Goal: Check status

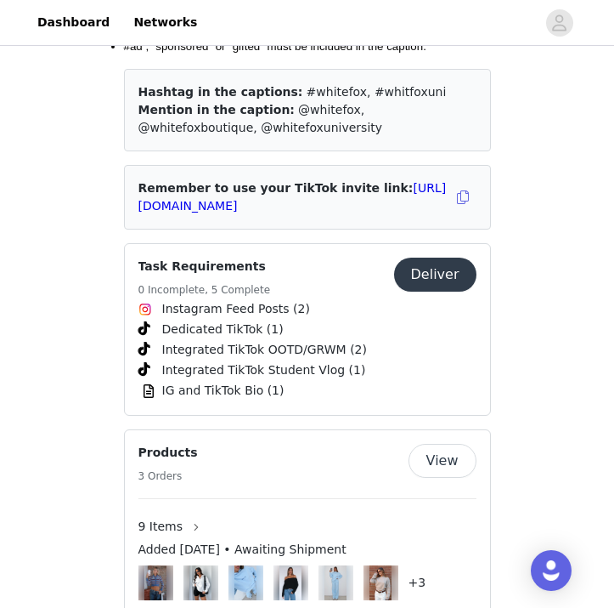
scroll to position [2651, 0]
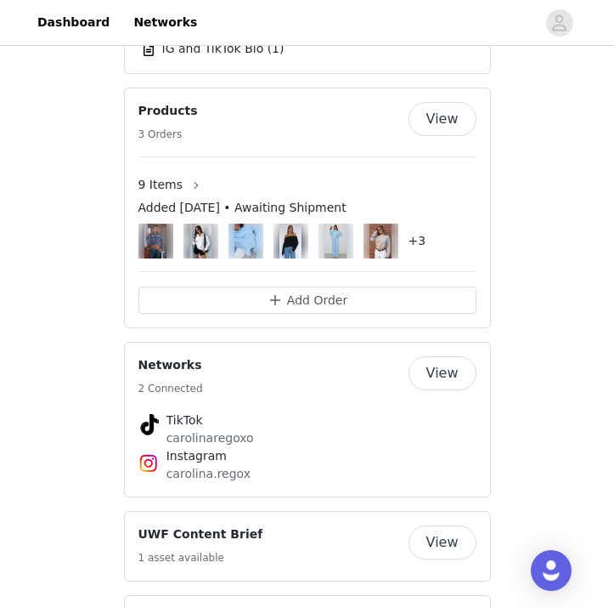
click at [418, 232] on h4 "+3" at bounding box center [418, 241] width 18 height 18
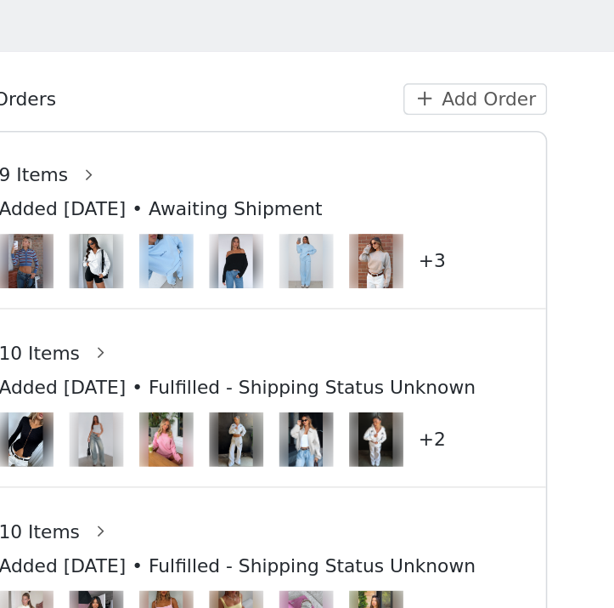
click at [410, 257] on h4 "+3" at bounding box center [418, 259] width 18 height 18
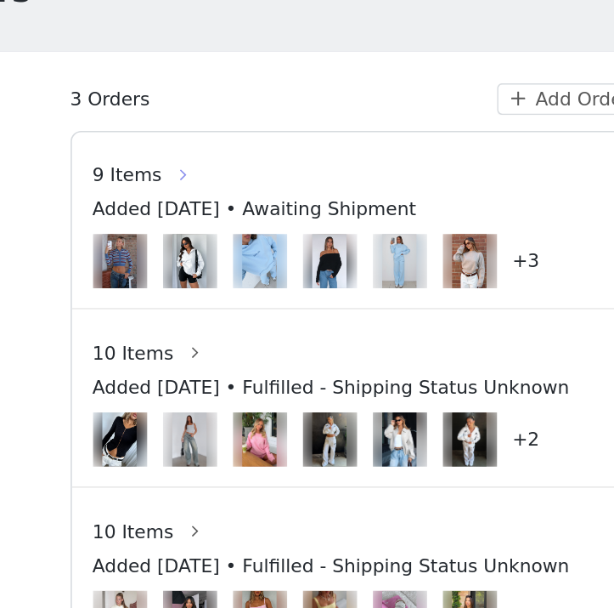
click at [187, 206] on button "button" at bounding box center [196, 202] width 27 height 27
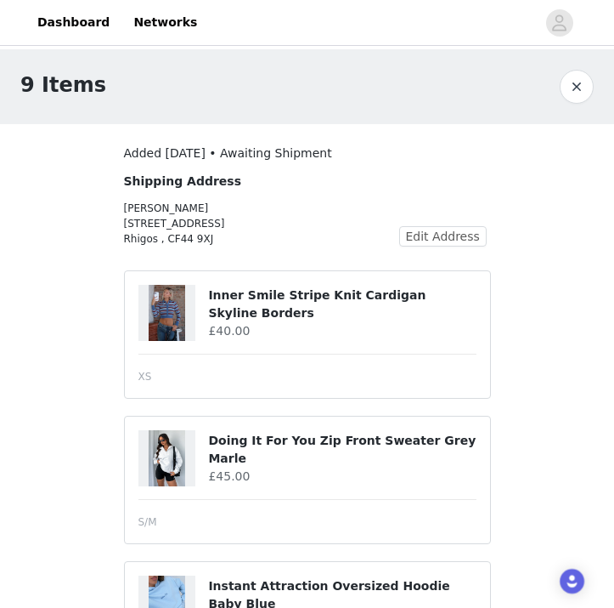
click at [579, 82] on button "button" at bounding box center [577, 87] width 34 height 34
